Goal: Task Accomplishment & Management: Use online tool/utility

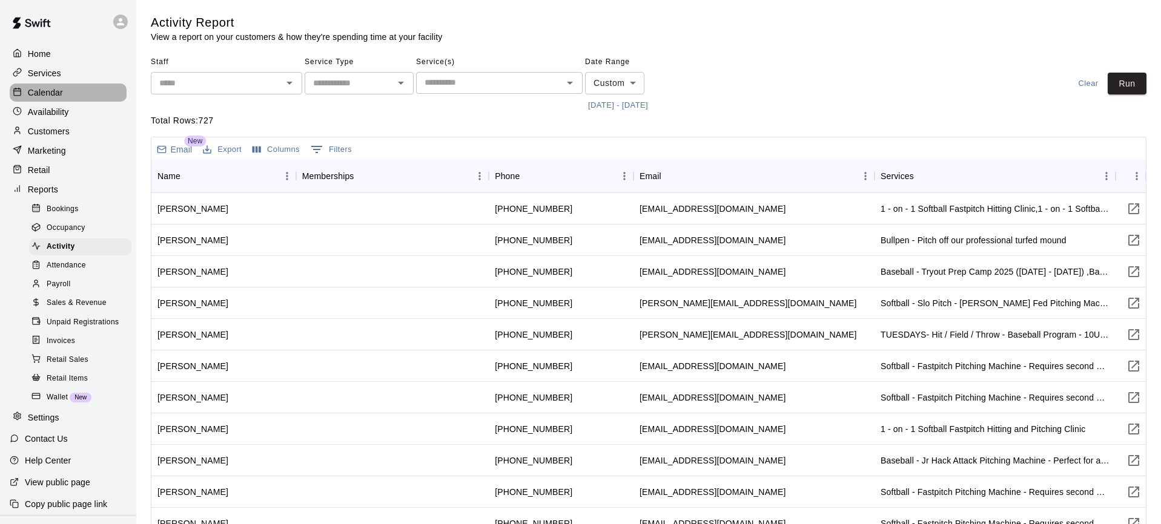
click at [72, 91] on div "Calendar" at bounding box center [68, 93] width 117 height 18
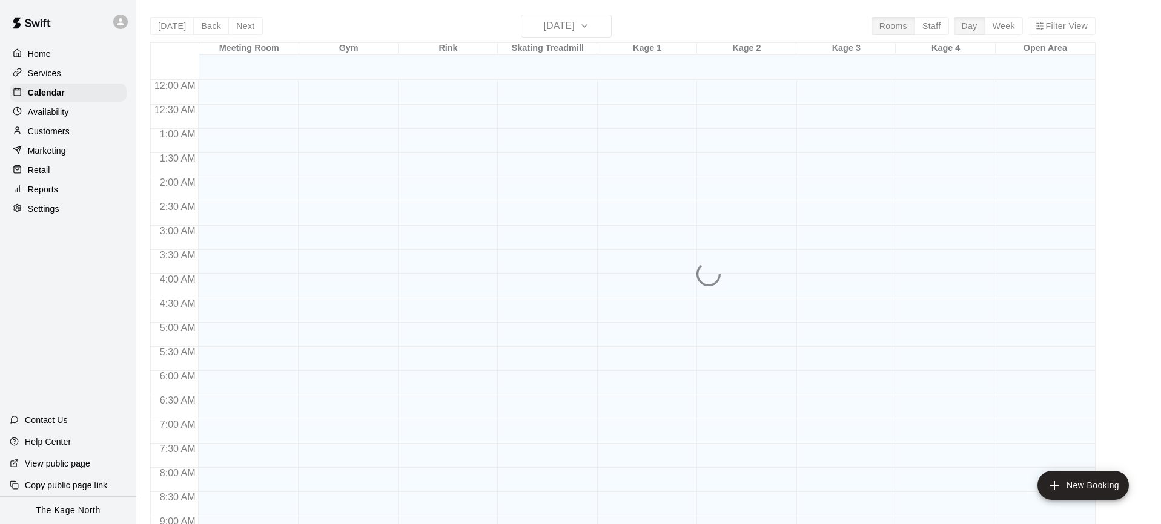
scroll to position [568, 0]
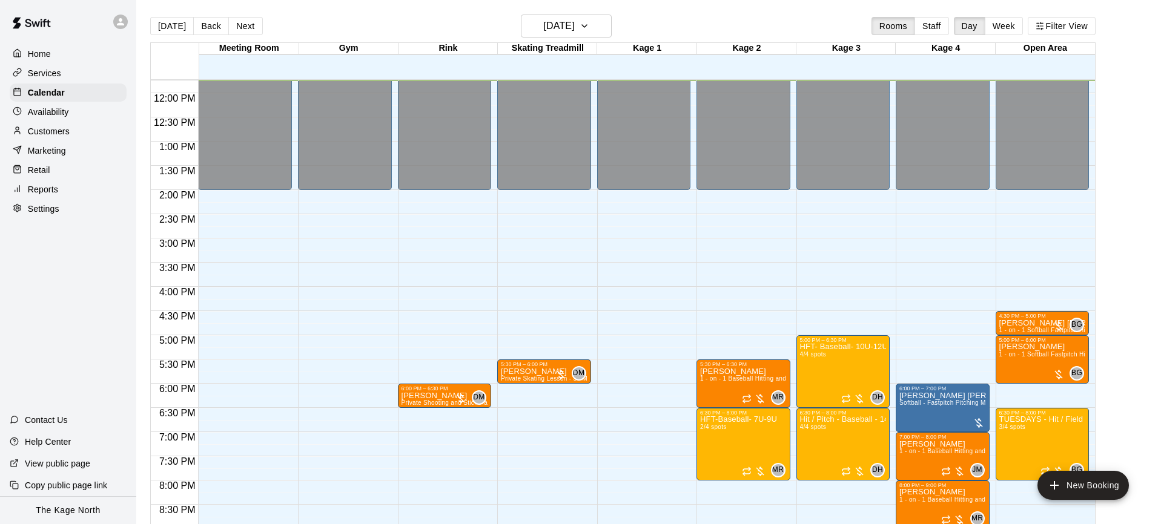
click at [128, 25] on div at bounding box center [123, 22] width 25 height 24
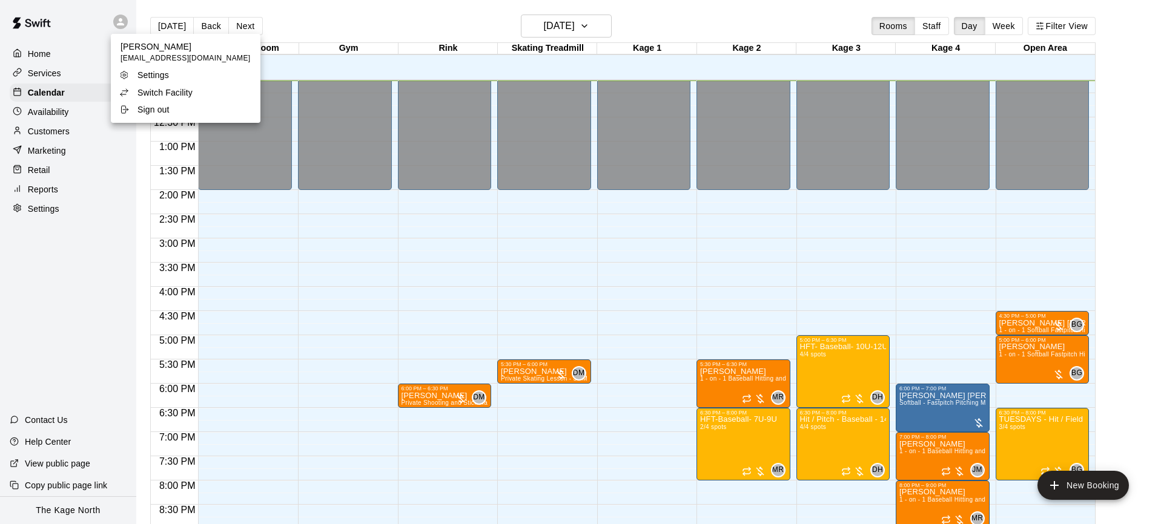
click at [216, 92] on li "Switch Facility" at bounding box center [186, 92] width 150 height 17
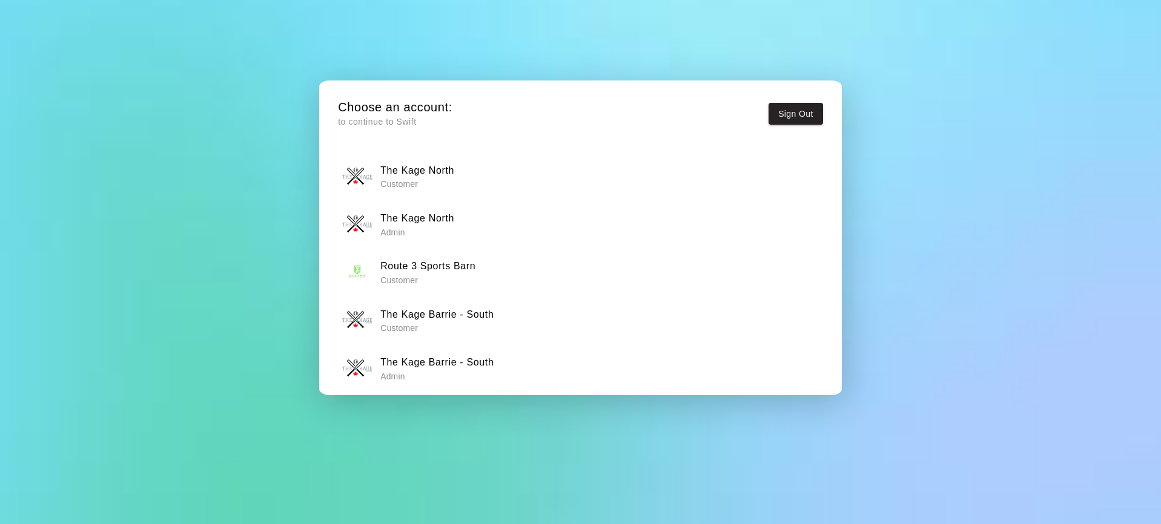
scroll to position [7, 0]
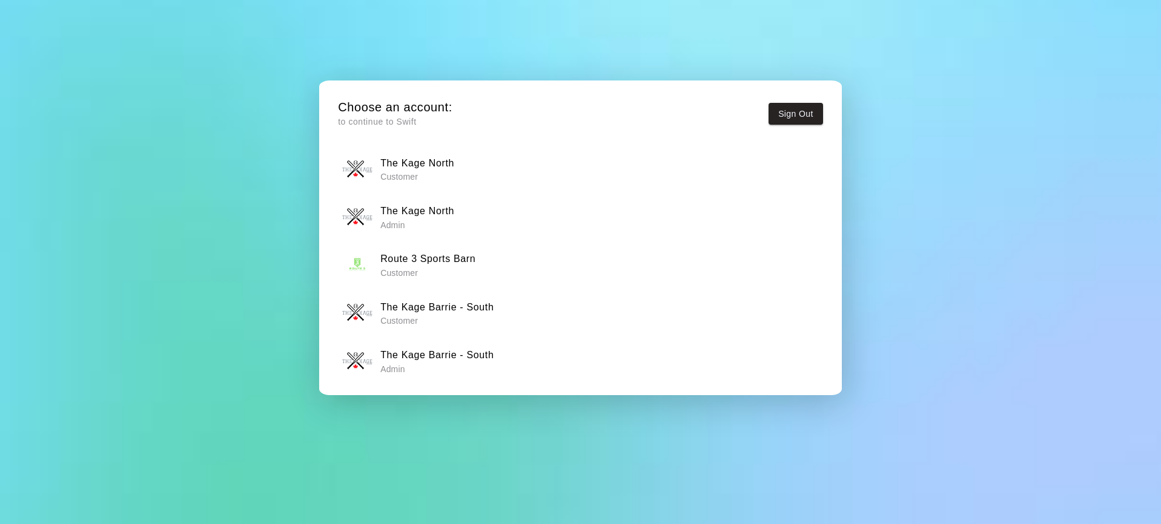
click at [419, 350] on h6 "The Kage Barrie - South" at bounding box center [436, 356] width 113 height 16
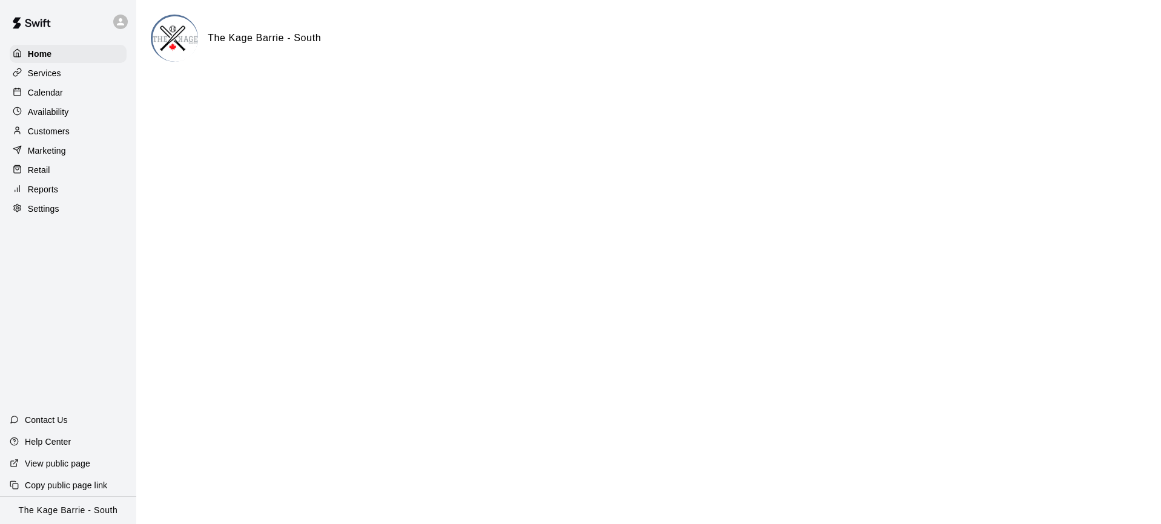
click at [87, 91] on div "Calendar" at bounding box center [68, 93] width 117 height 18
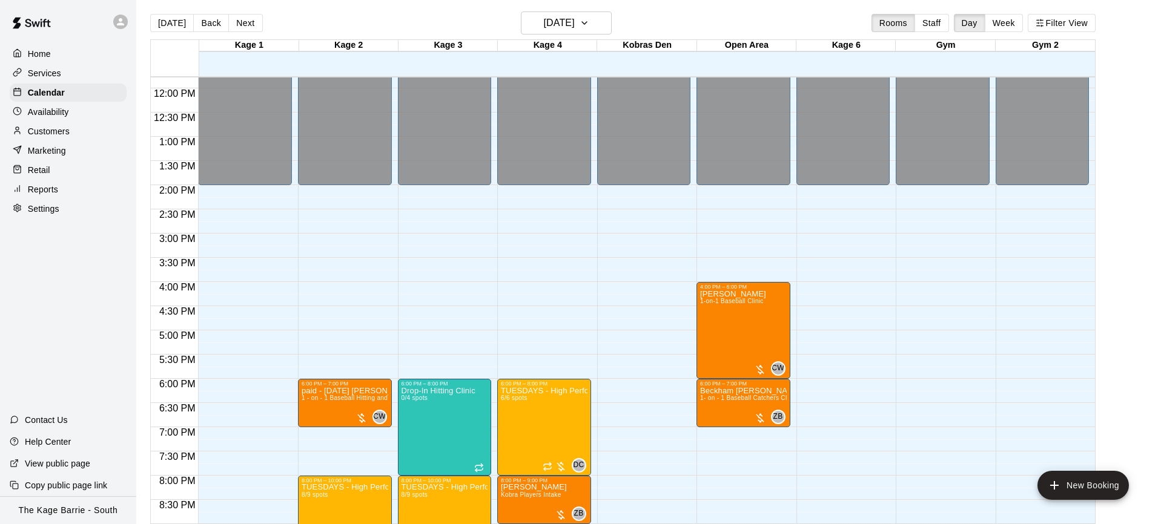
scroll to position [568, 0]
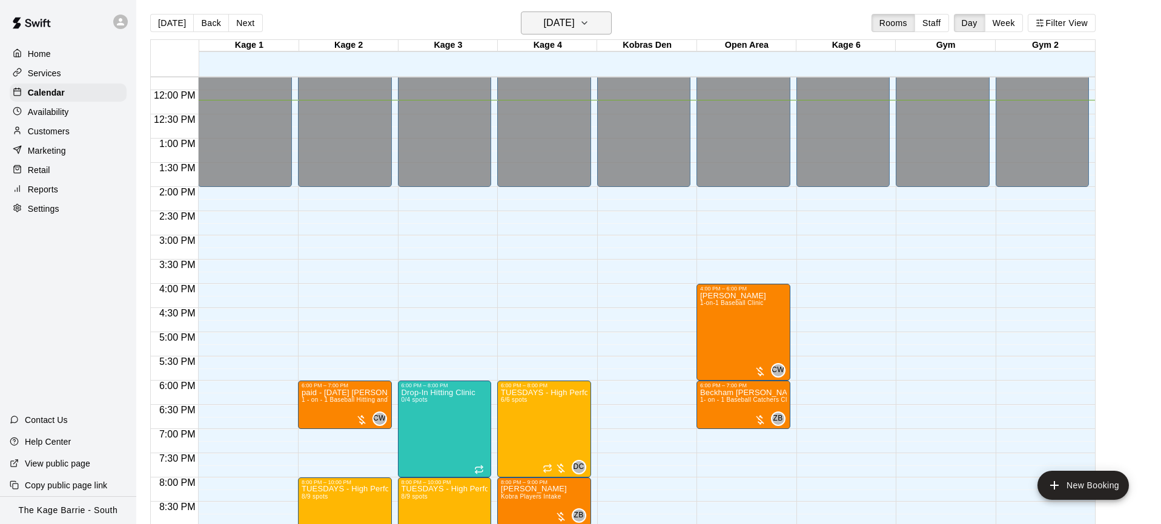
click at [589, 22] on icon "button" at bounding box center [584, 23] width 10 height 15
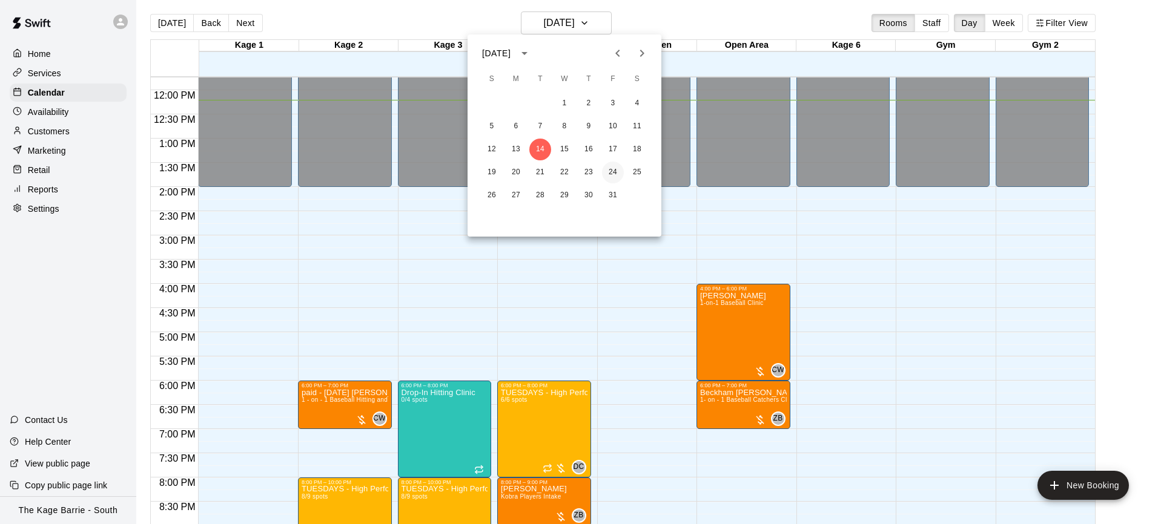
click at [616, 172] on button "24" at bounding box center [613, 173] width 22 height 22
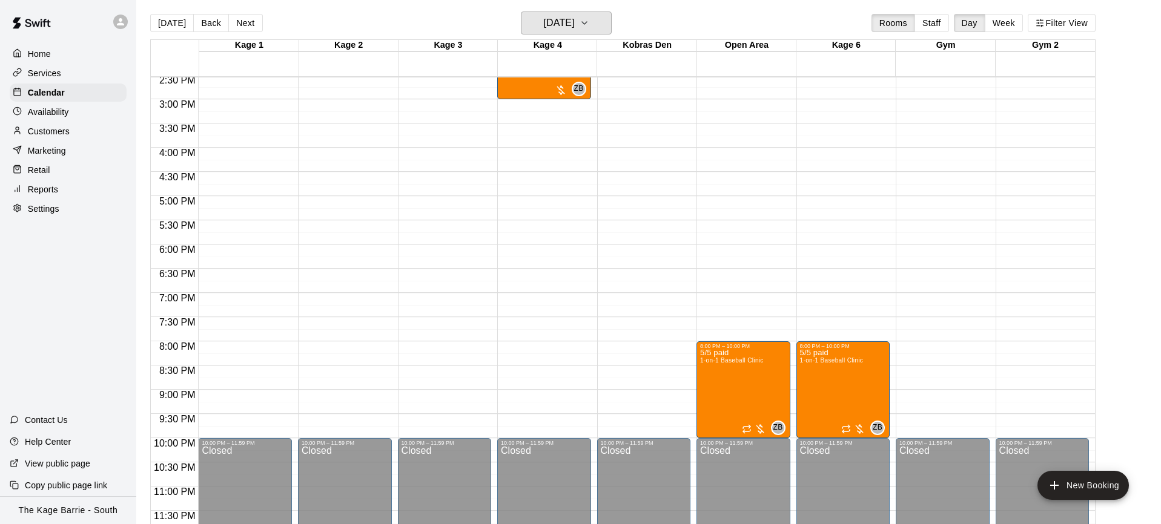
scroll to position [4, 0]
click at [602, 22] on button "[DATE]" at bounding box center [566, 22] width 91 height 23
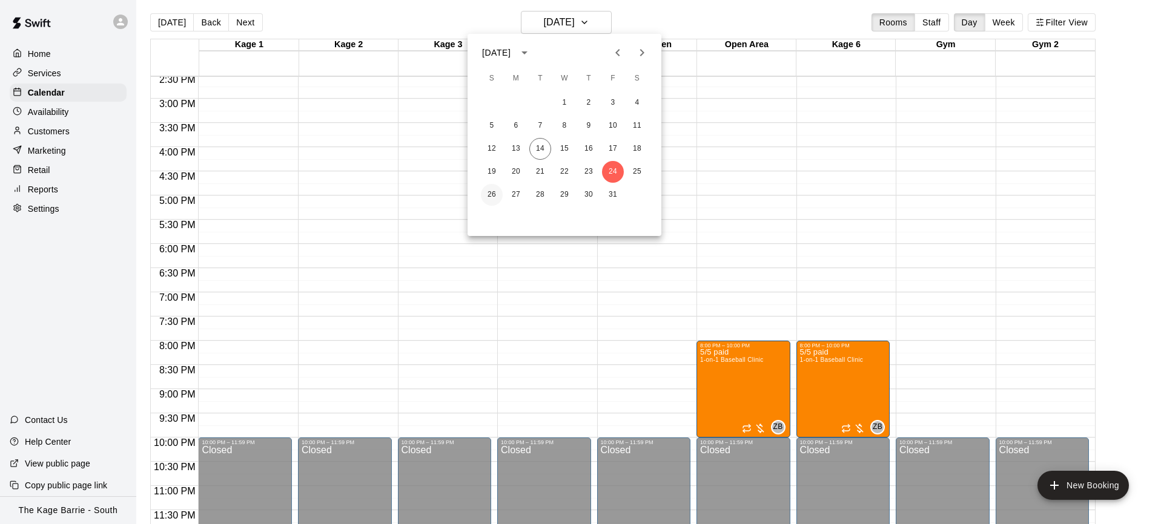
click at [492, 195] on button "26" at bounding box center [492, 195] width 22 height 22
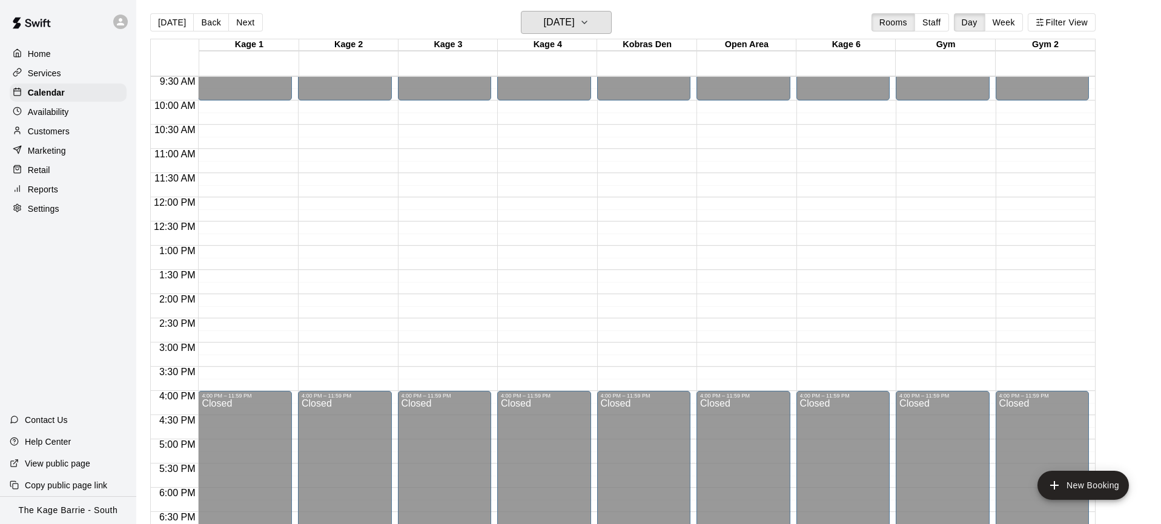
scroll to position [464, 0]
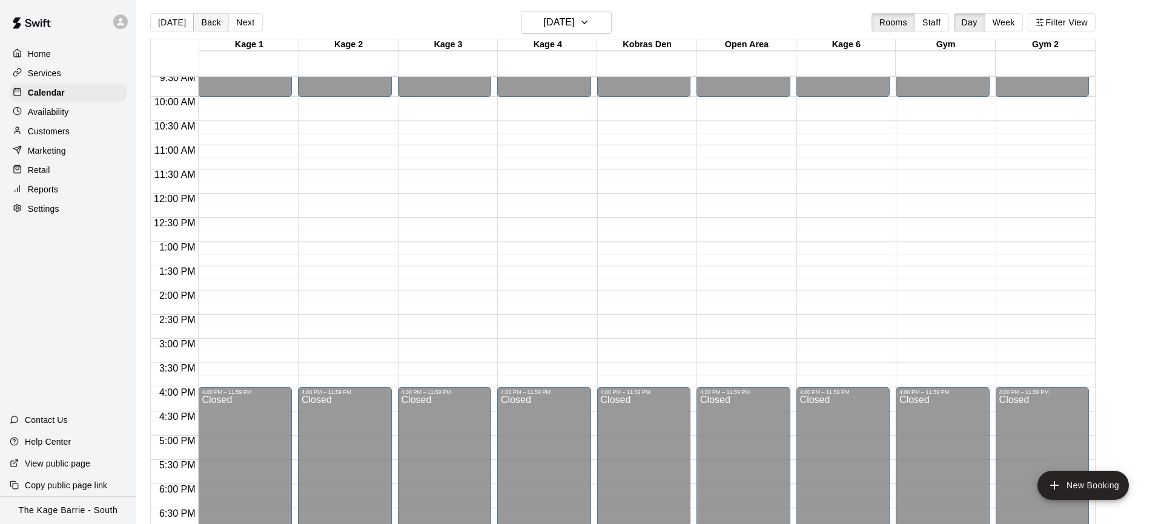
click at [211, 23] on button "Back" at bounding box center [211, 22] width 36 height 18
click at [173, 25] on button "[DATE]" at bounding box center [172, 22] width 44 height 18
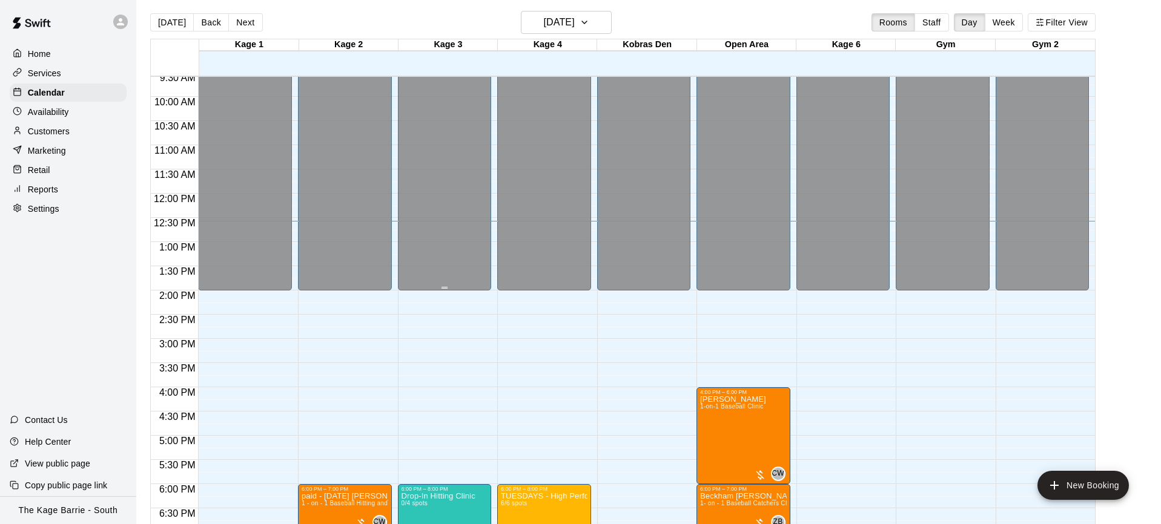
scroll to position [705, 0]
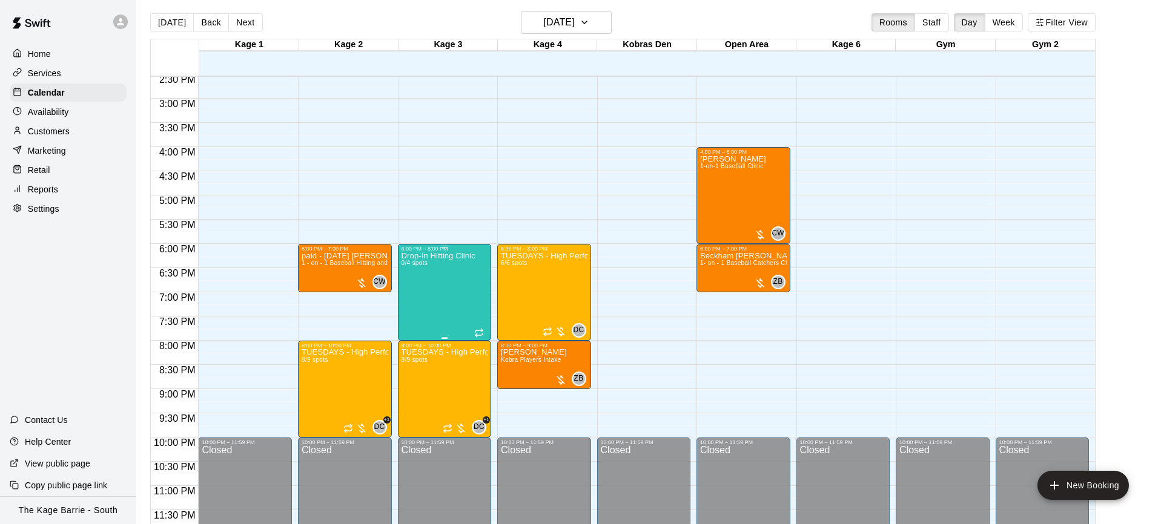
click at [447, 294] on div "Drop-In Hitting Clinic 0/4 spots" at bounding box center [438, 514] width 74 height 524
click at [417, 298] on img "edit" at bounding box center [414, 293] width 14 height 14
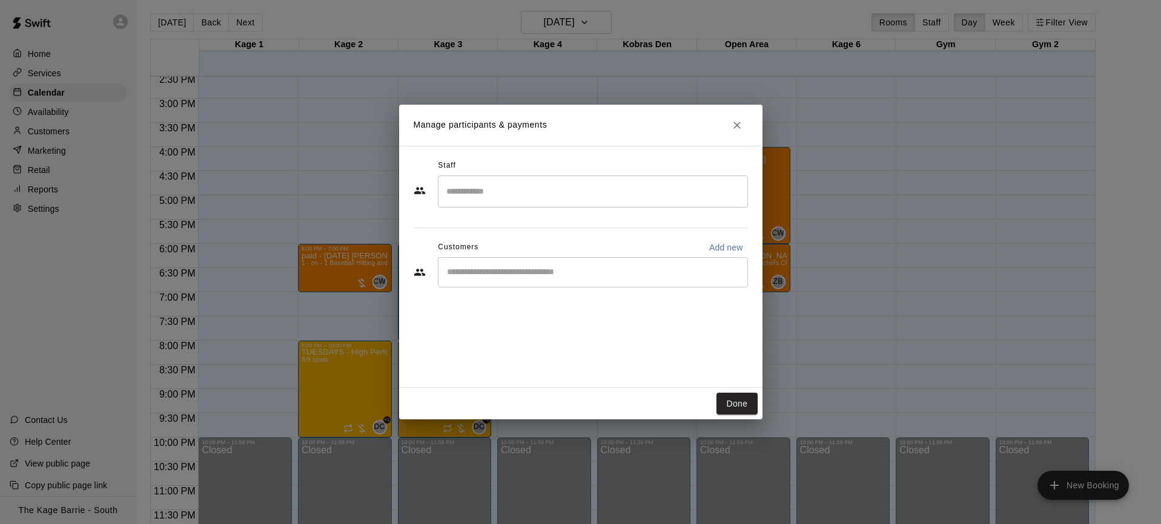
click at [497, 199] on input "Search staff" at bounding box center [592, 191] width 299 height 21
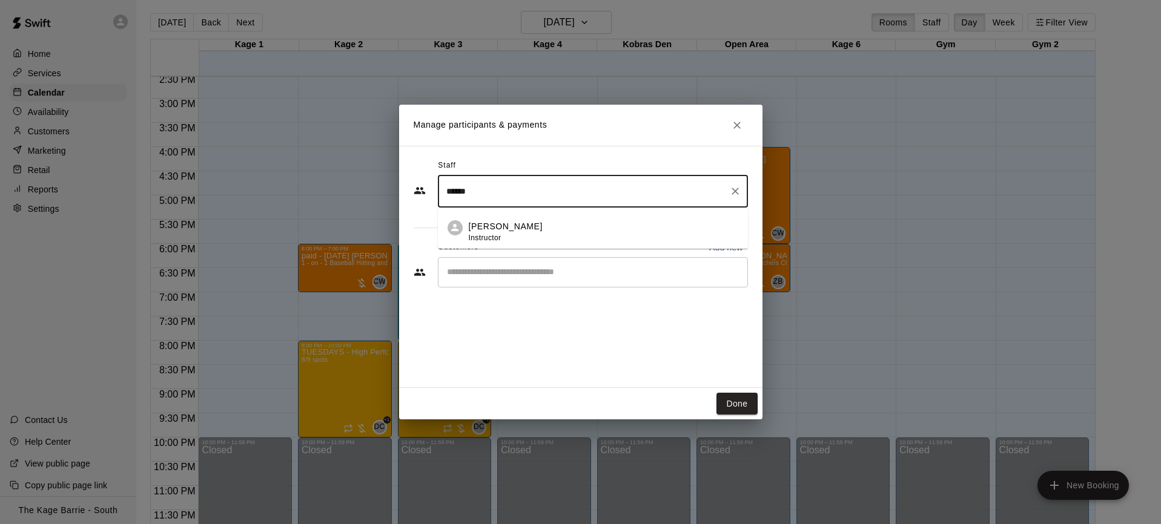
click at [514, 237] on div "[PERSON_NAME] Instructor" at bounding box center [506, 232] width 74 height 24
type input "******"
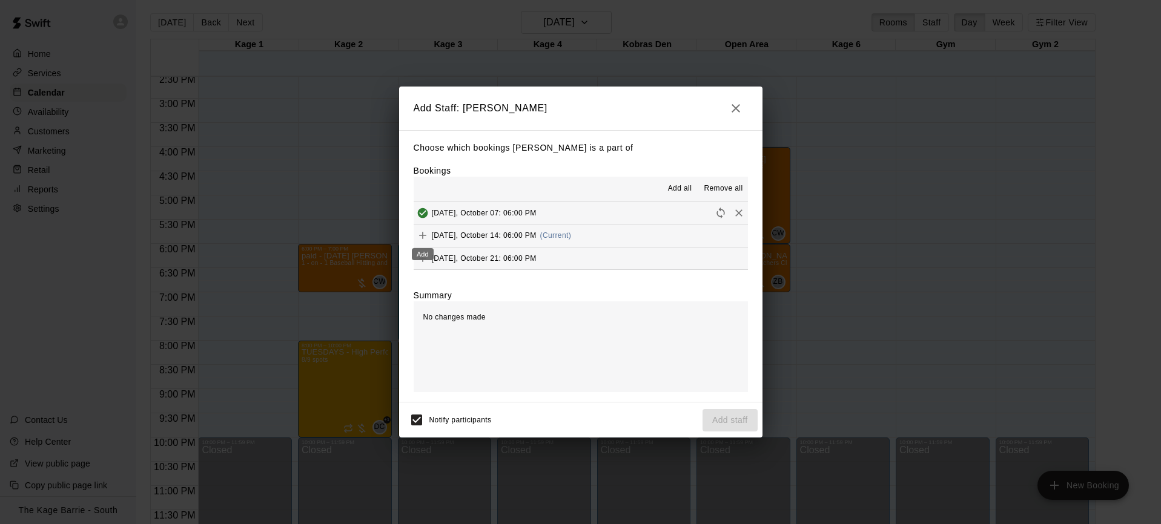
click at [424, 237] on icon "Add" at bounding box center [423, 235] width 12 height 12
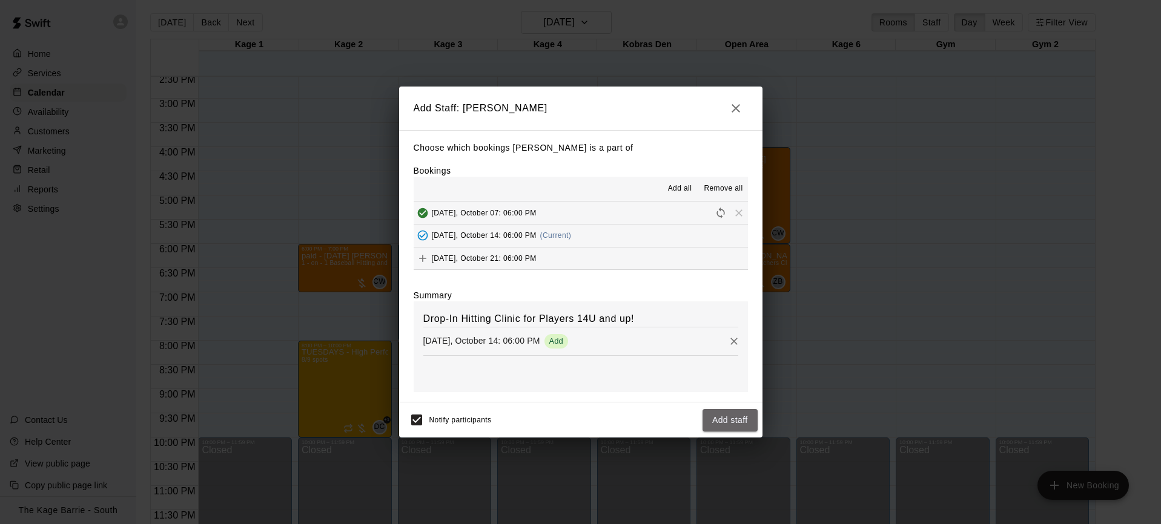
click at [723, 421] on button "Add staff" at bounding box center [729, 420] width 55 height 22
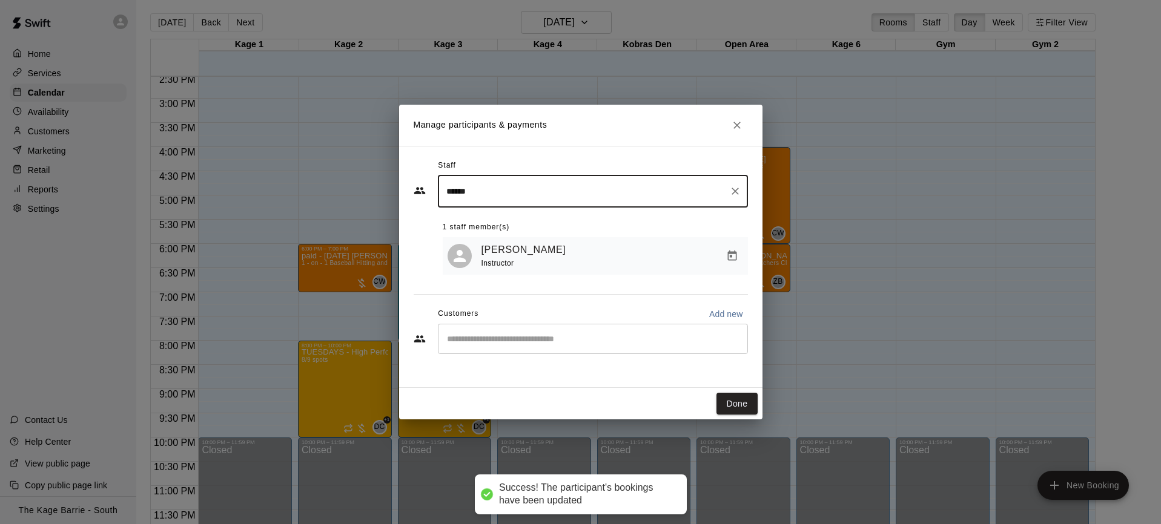
click at [546, 338] on input "Start typing to search customers..." at bounding box center [592, 339] width 299 height 12
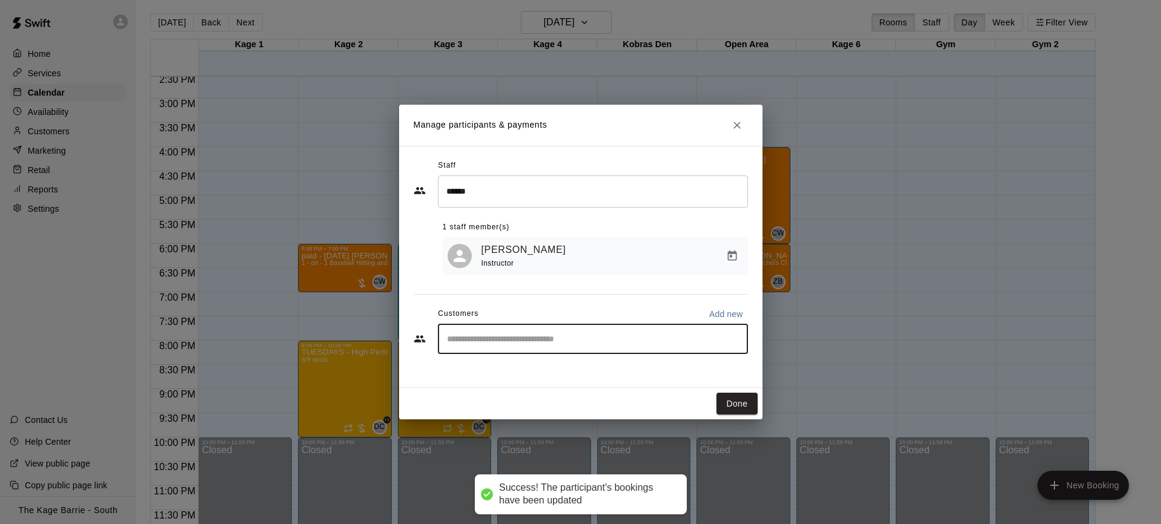
type input "*"
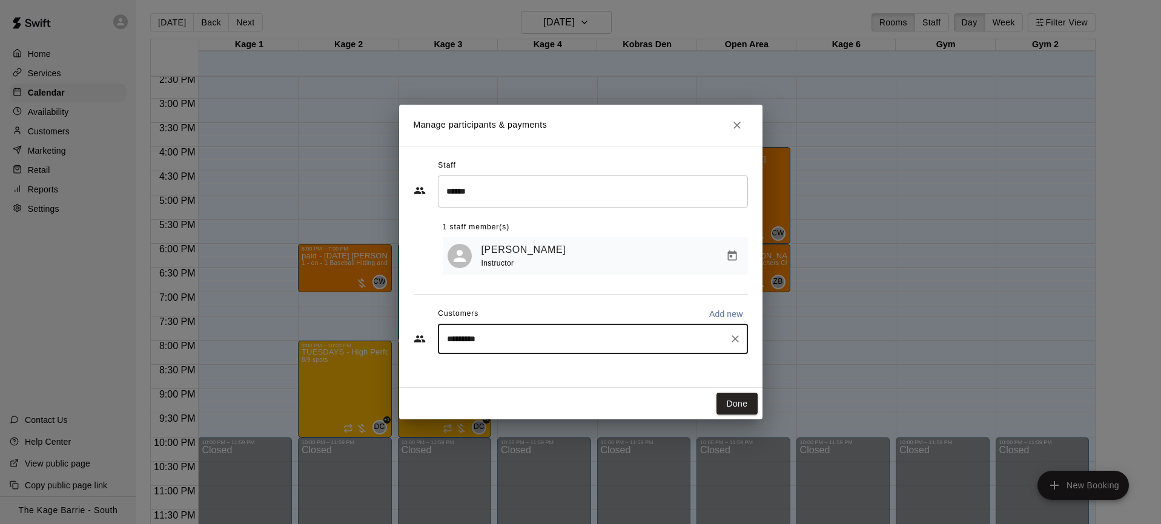
type input "*******"
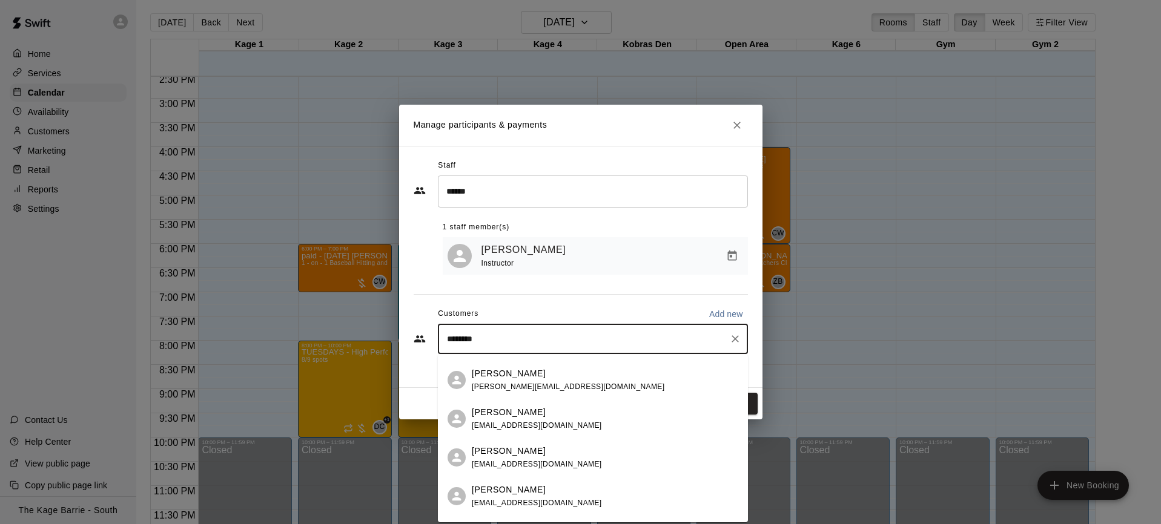
scroll to position [181, 0]
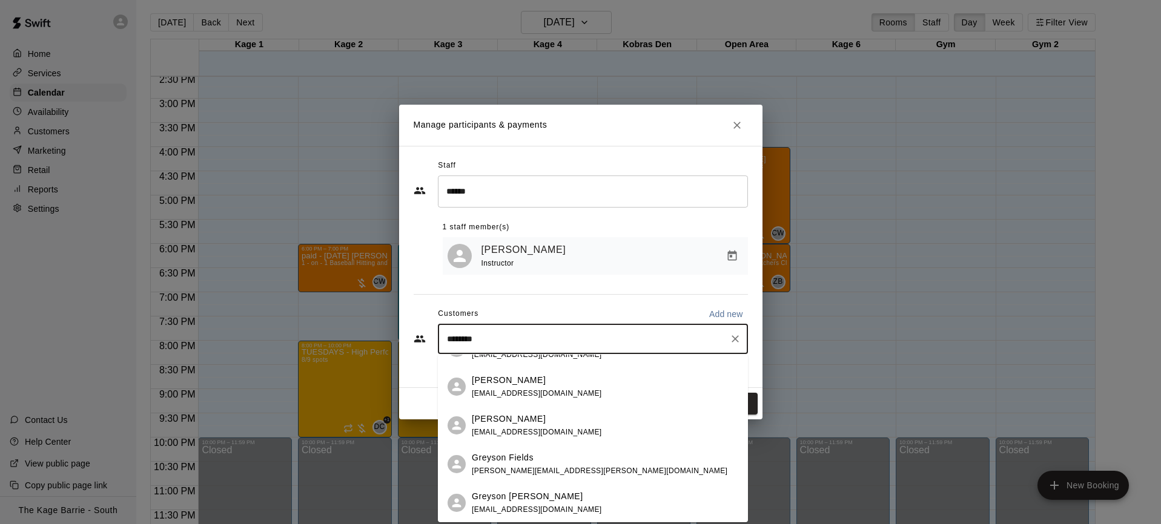
click at [562, 459] on div "Greyson Fields [EMAIL_ADDRESS][PERSON_NAME][DOMAIN_NAME]" at bounding box center [605, 465] width 266 height 26
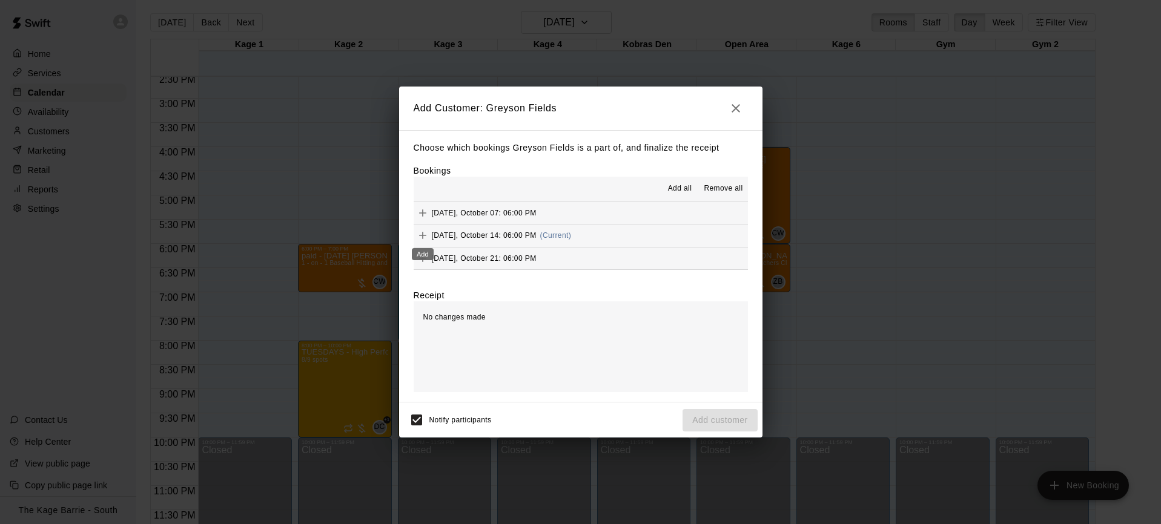
click at [423, 234] on icon "Add" at bounding box center [423, 235] width 12 height 12
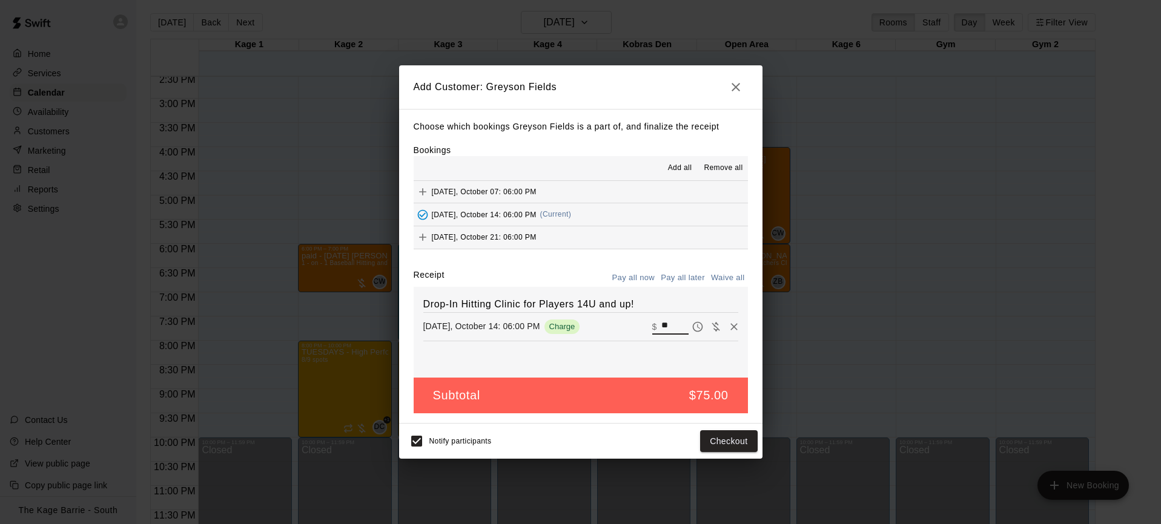
click at [660, 326] on div "​ $ **" at bounding box center [670, 327] width 36 height 16
type input "**"
drag, startPoint x: 690, startPoint y: 279, endPoint x: 716, endPoint y: 336, distance: 62.8
click at [690, 279] on button "Pay all later" at bounding box center [682, 278] width 50 height 19
click at [741, 445] on button "Add customer" at bounding box center [719, 441] width 74 height 22
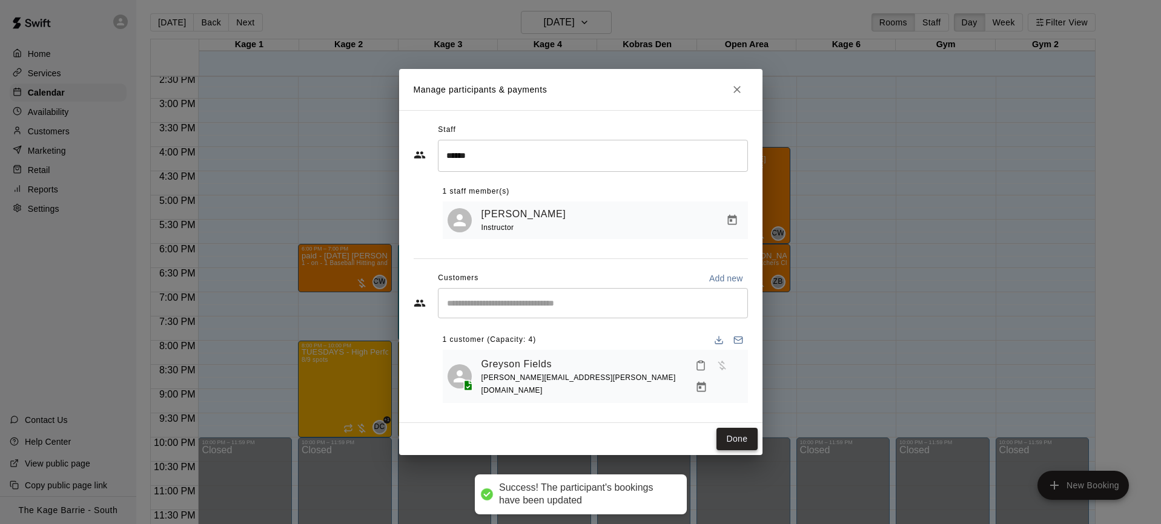
click at [740, 437] on button "Done" at bounding box center [736, 439] width 41 height 22
